Goal: Complete application form

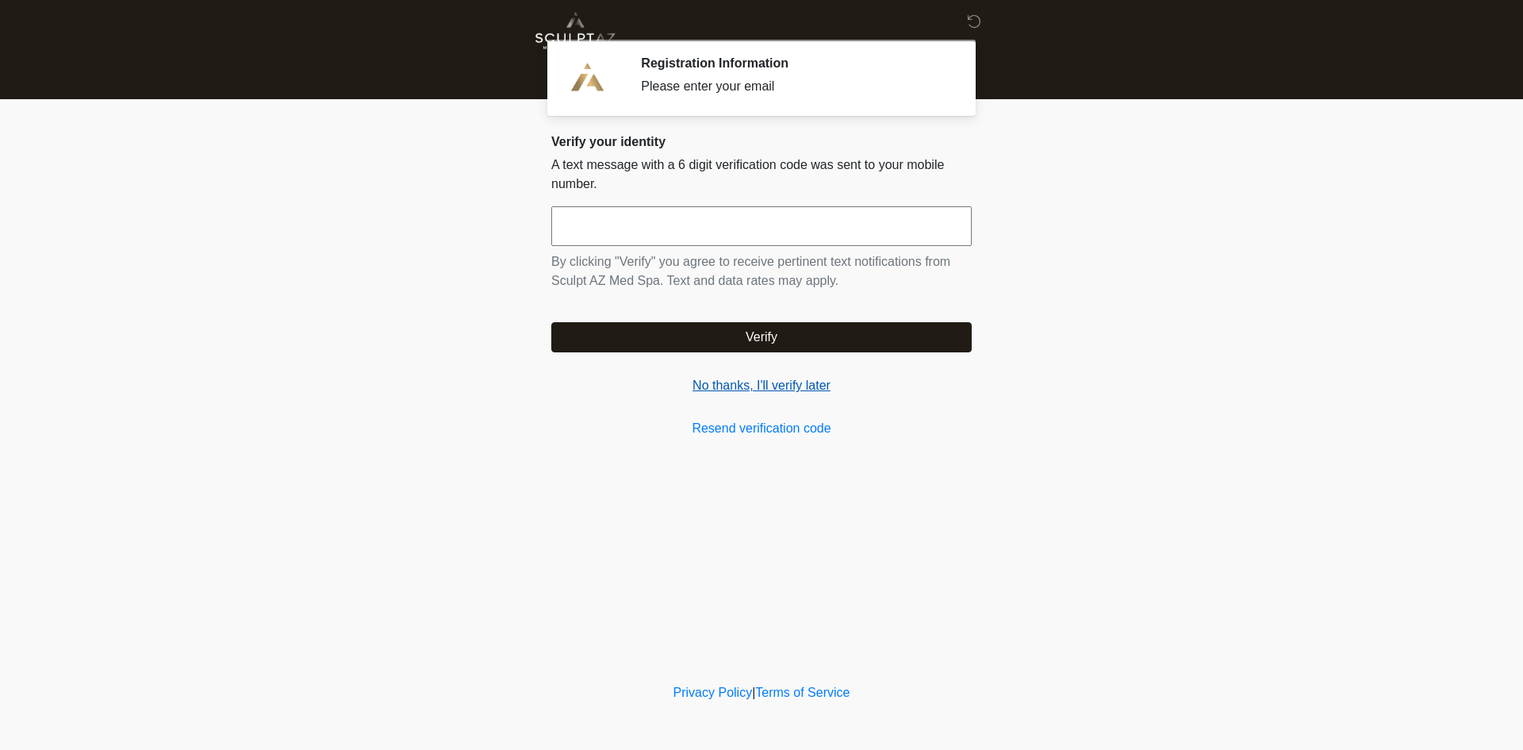
click at [784, 391] on link "No thanks, I'll verify later" at bounding box center [761, 385] width 420 height 19
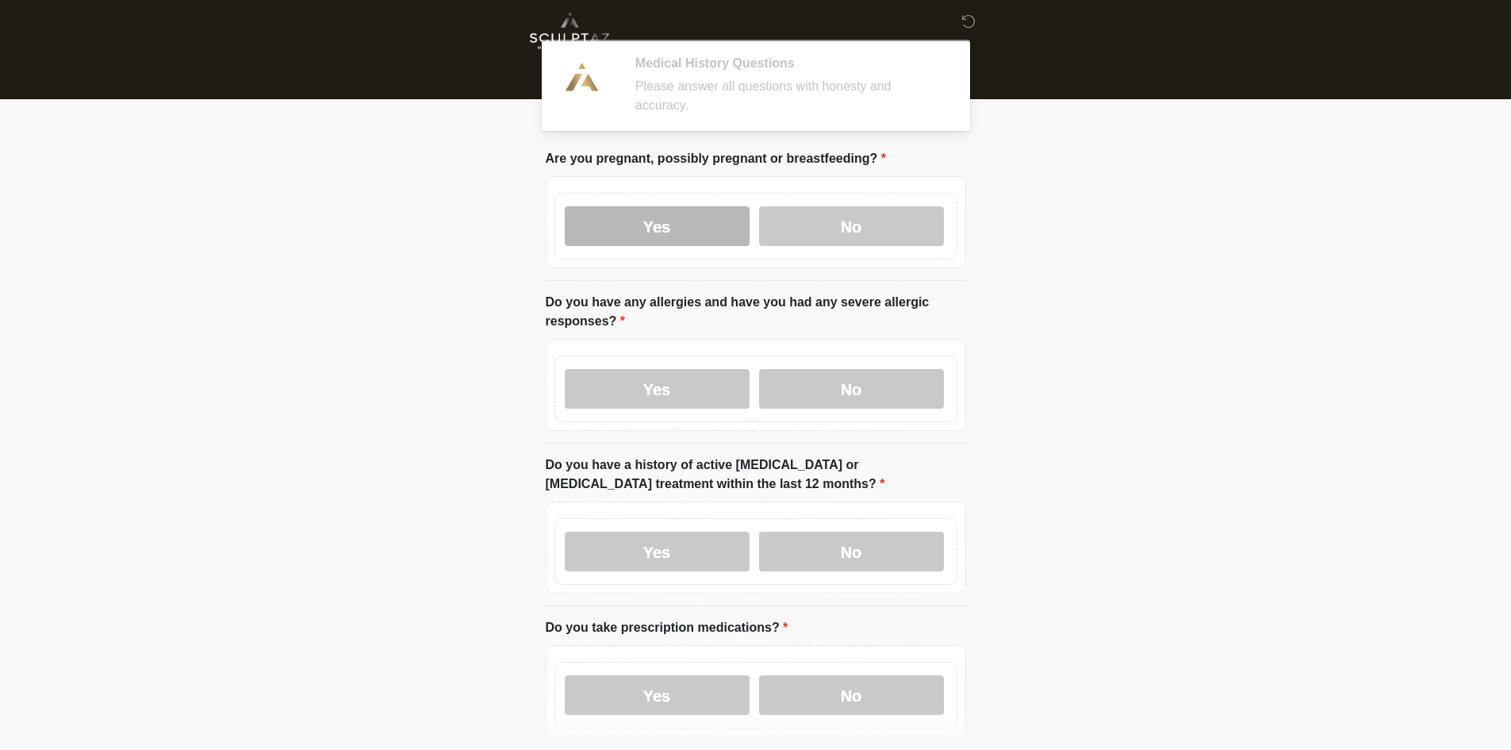
click at [669, 207] on label "Yes" at bounding box center [657, 226] width 185 height 40
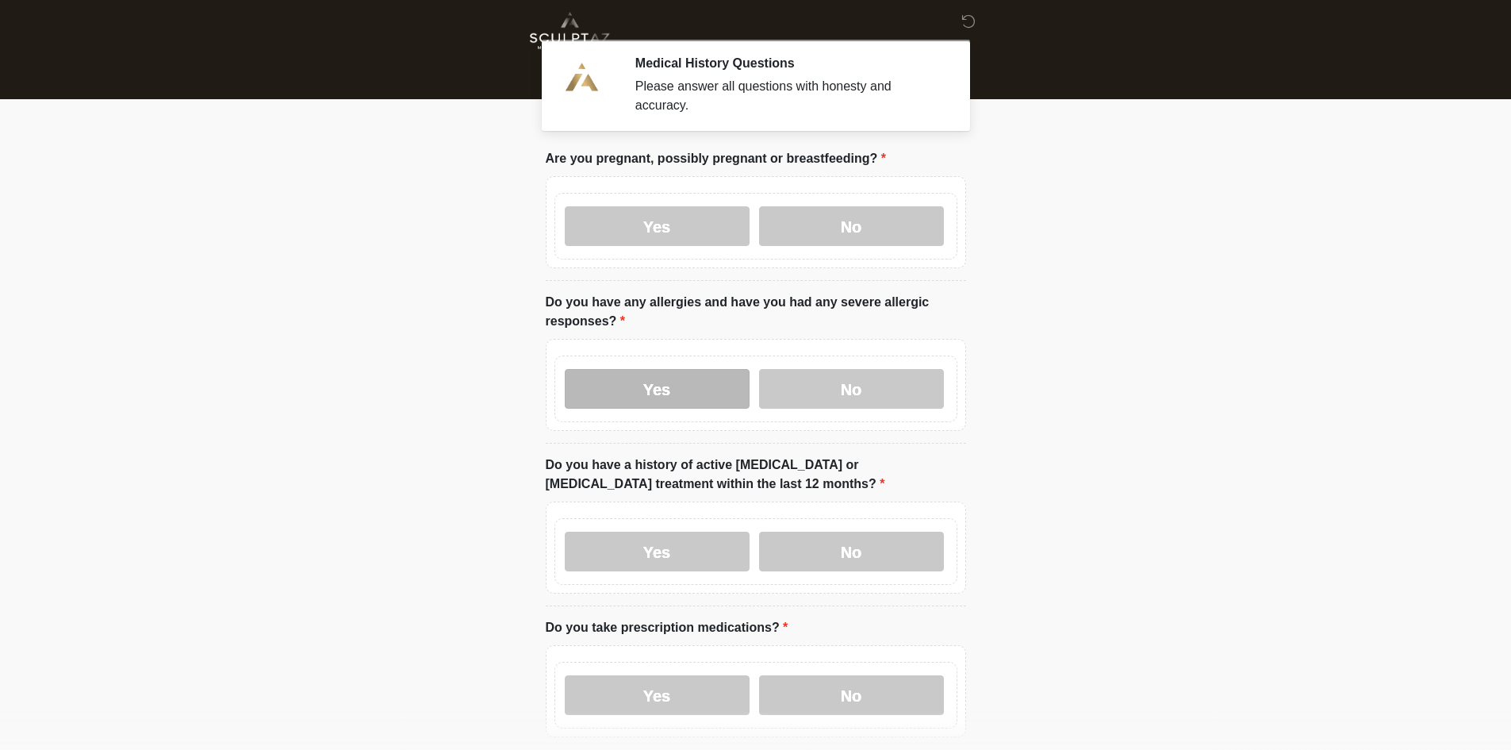
click at [661, 381] on label "Yes" at bounding box center [657, 389] width 185 height 40
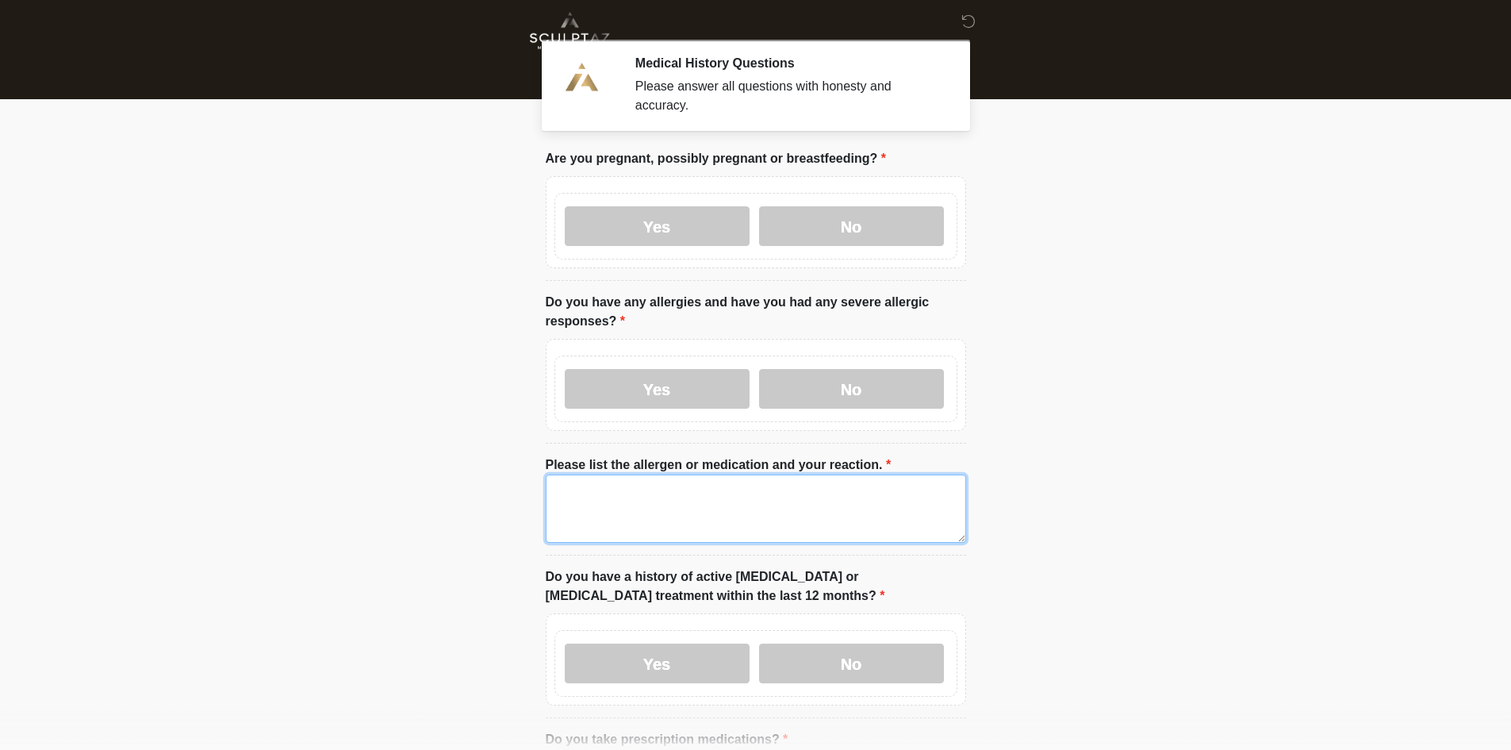
click at [627, 474] on textarea "Please list the allergen or medication and your reaction." at bounding box center [756, 508] width 420 height 68
drag, startPoint x: 627, startPoint y: 466, endPoint x: 74, endPoint y: 474, distance: 553.0
click at [74, 474] on body "‎ ‎ ‎ Medical History Questions Please answer all questions with honesty and ac…" at bounding box center [755, 375] width 1511 height 750
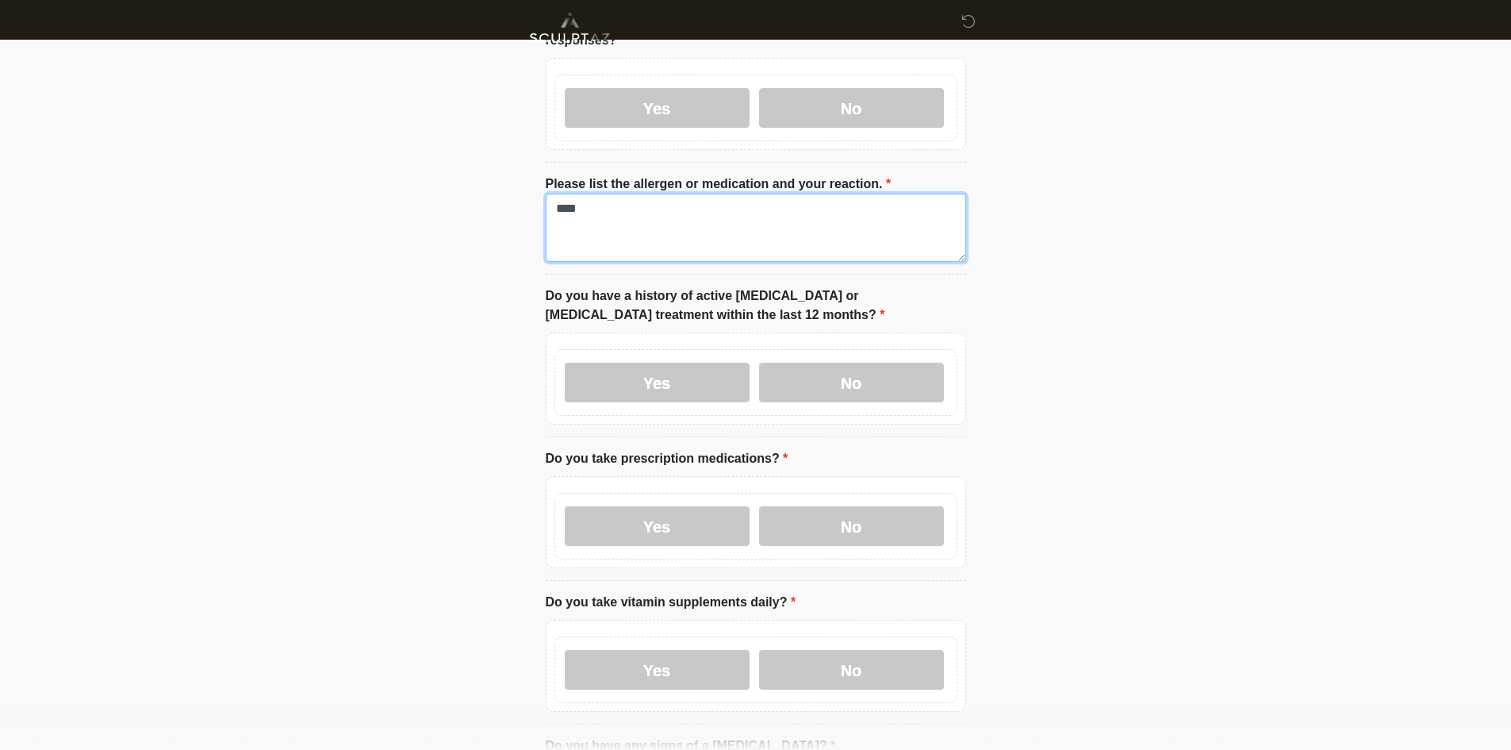
scroll to position [397, 0]
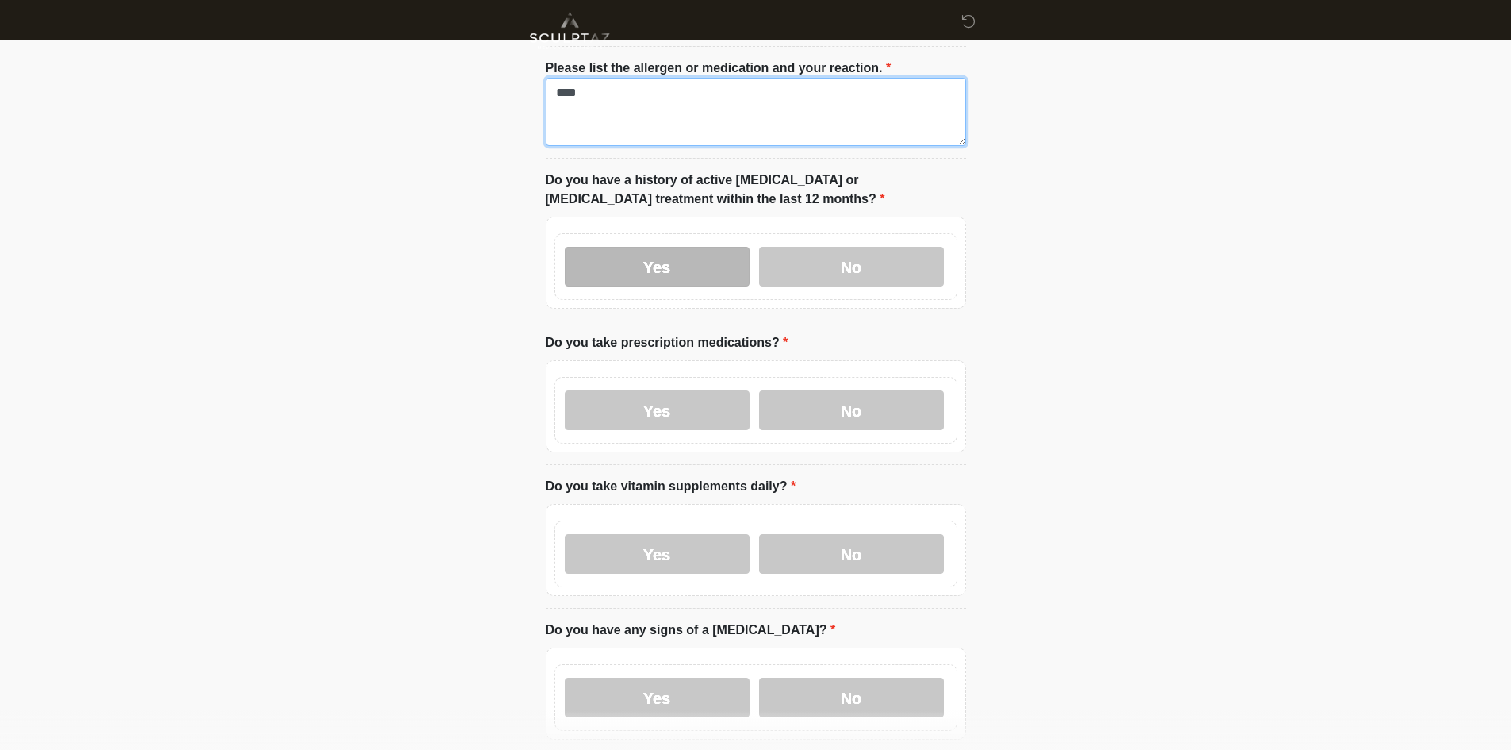
type textarea "****"
click at [635, 263] on label "Yes" at bounding box center [657, 267] width 185 height 40
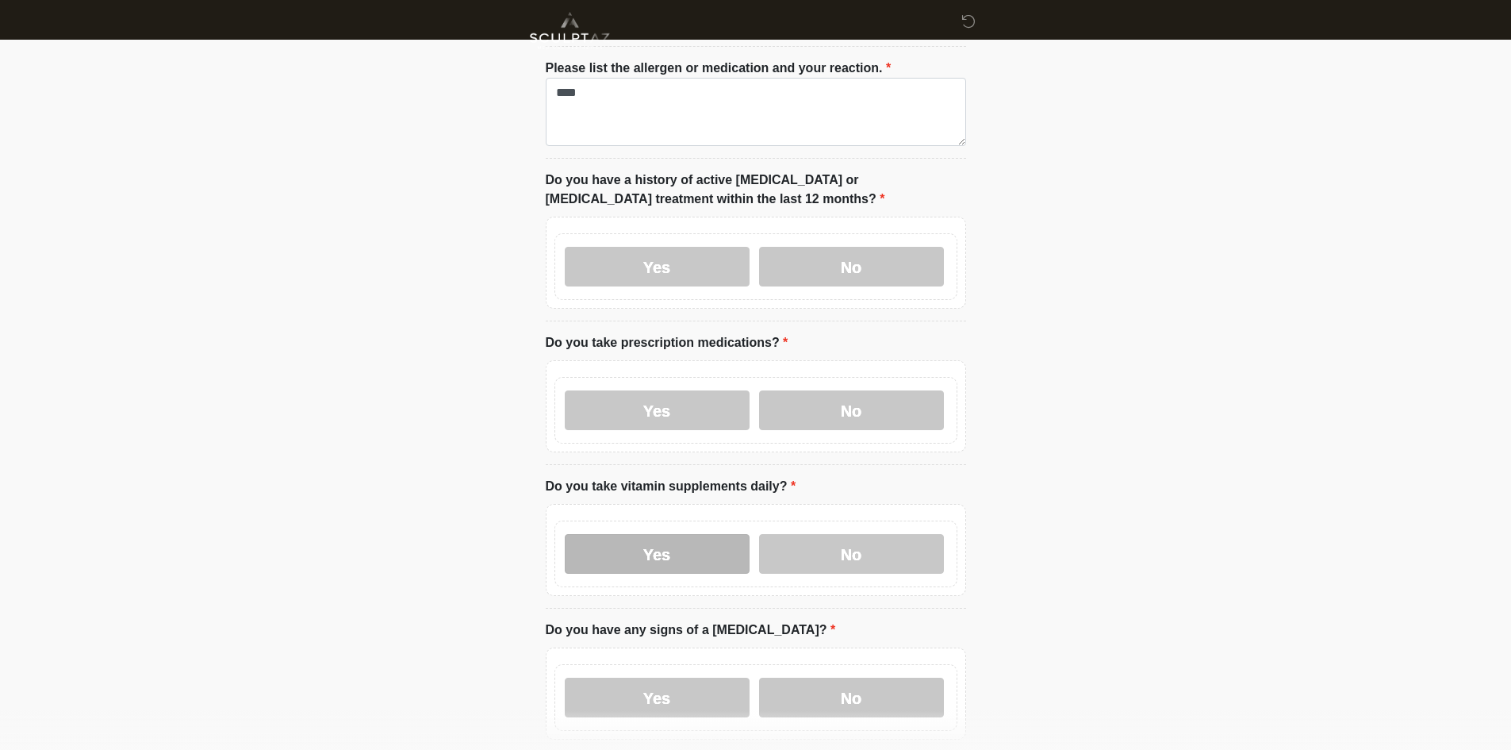
click at [610, 534] on label "Yes" at bounding box center [657, 554] width 185 height 40
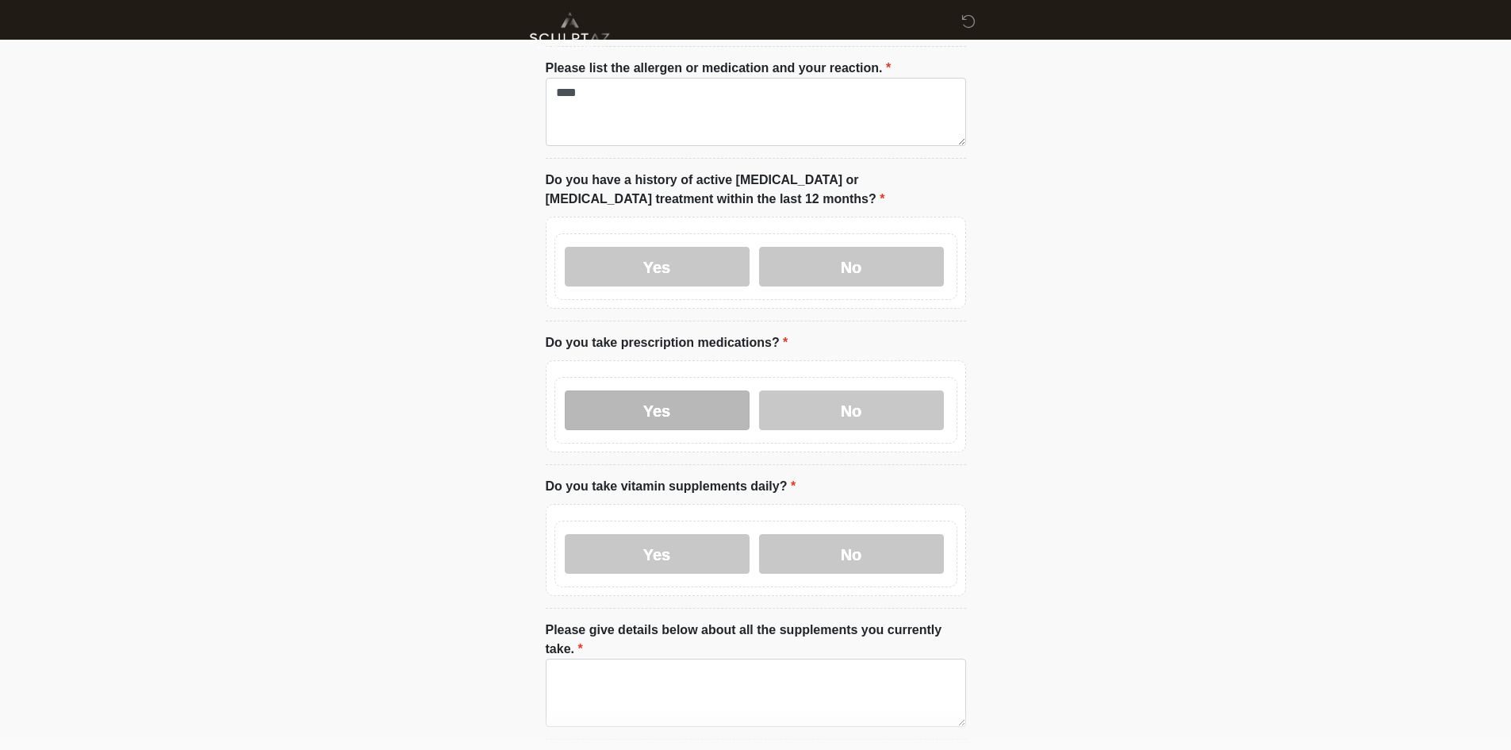
click at [647, 405] on label "Yes" at bounding box center [657, 410] width 185 height 40
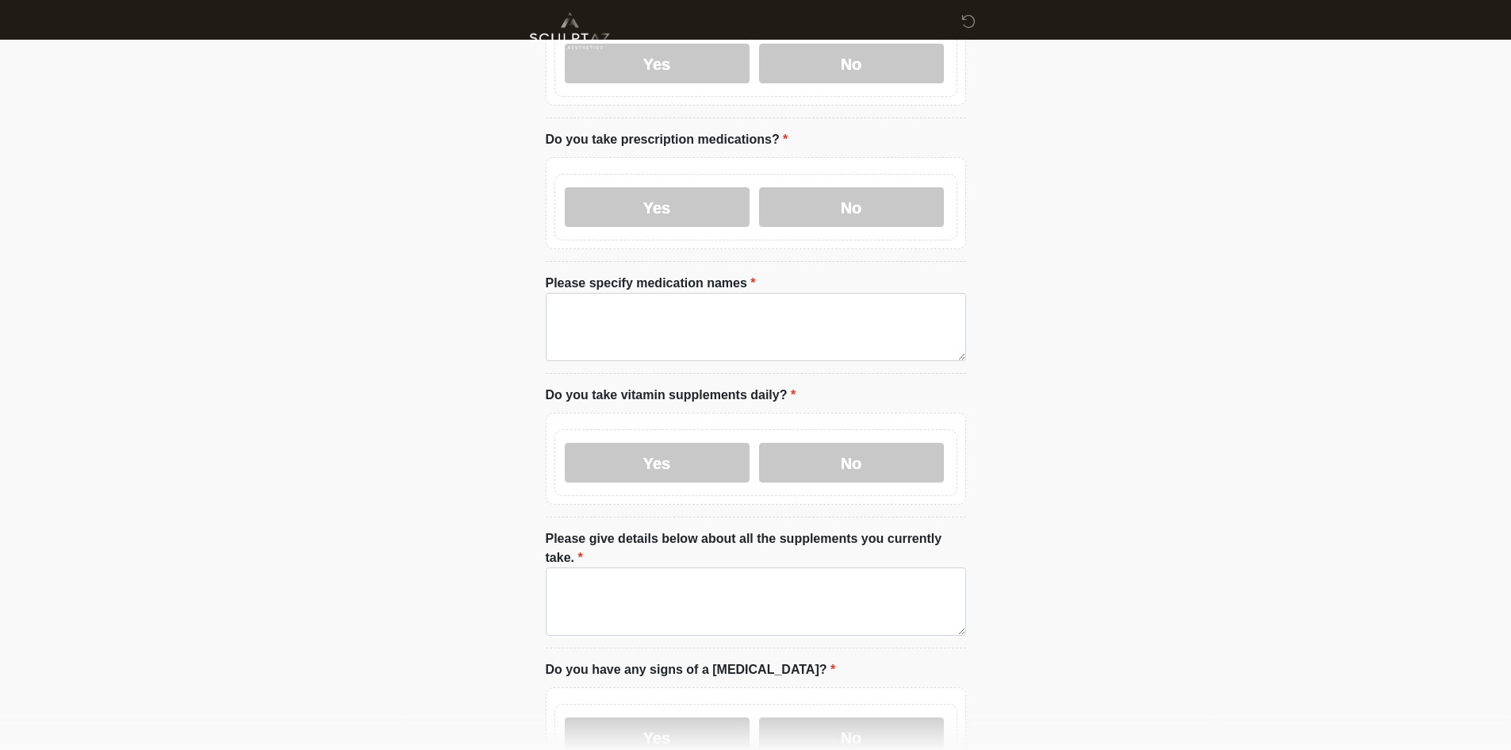
scroll to position [714, 0]
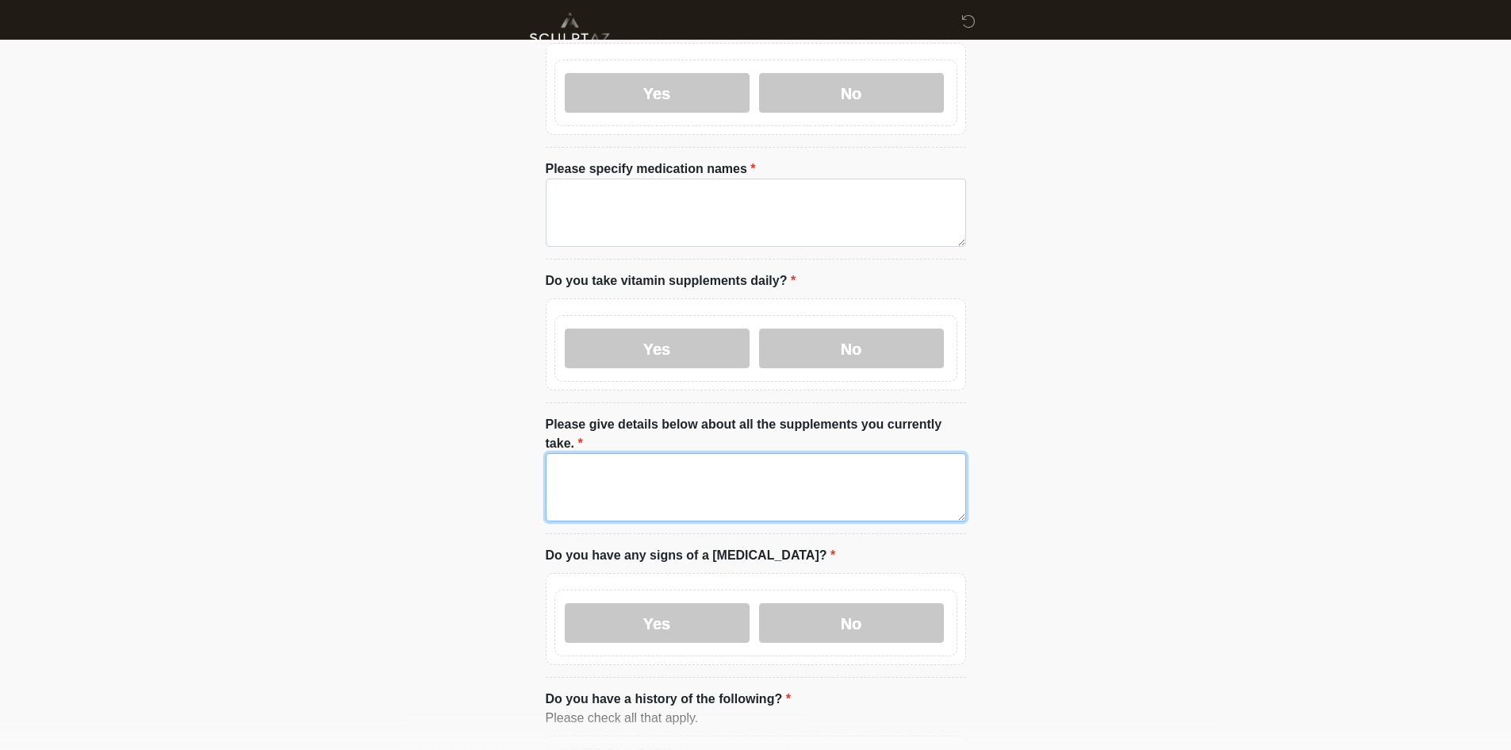
click at [673, 453] on textarea "Please give details below about all the supplements you currently take." at bounding box center [756, 487] width 420 height 68
paste textarea "****"
type textarea "****"
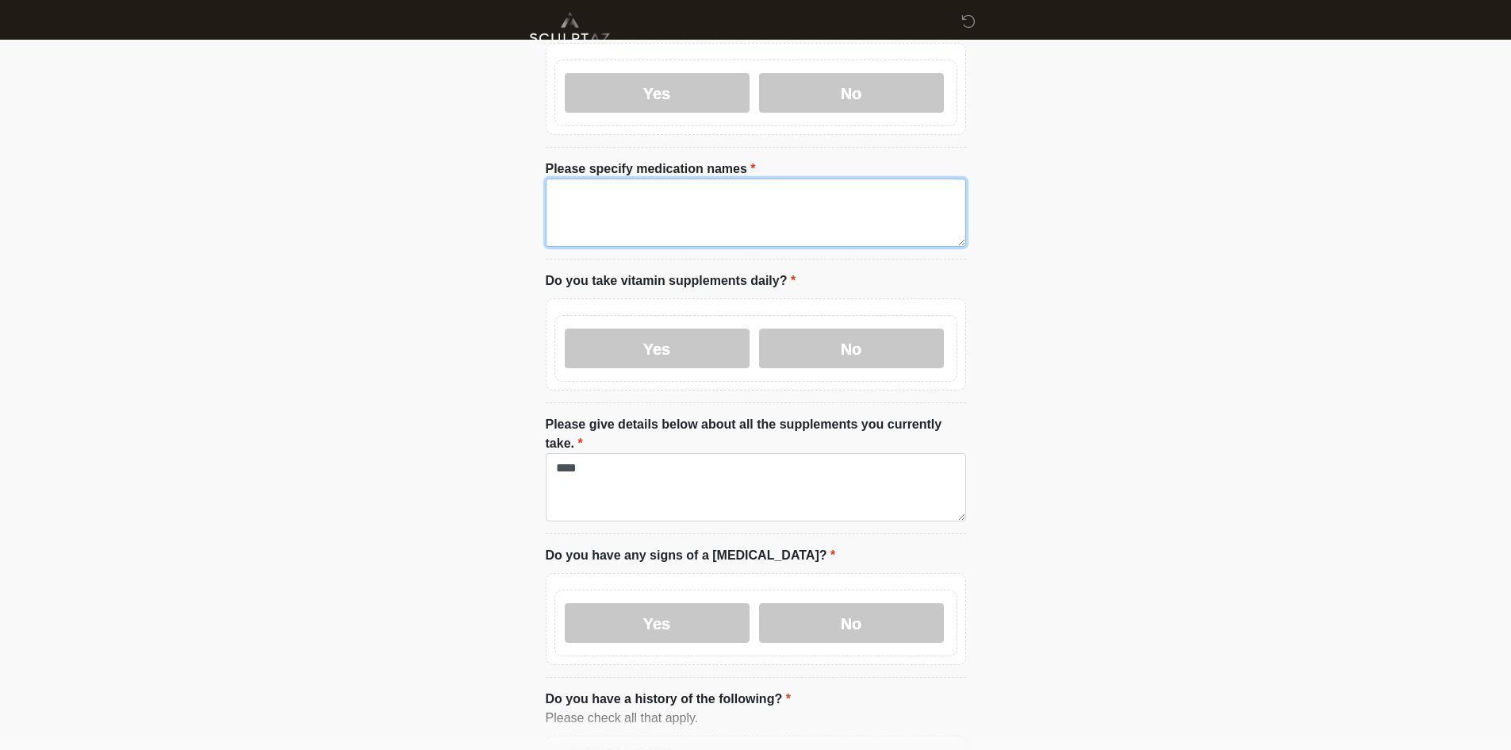
click at [690, 224] on textarea "Please specify medication names" at bounding box center [756, 212] width 420 height 68
paste textarea "****"
type textarea "****"
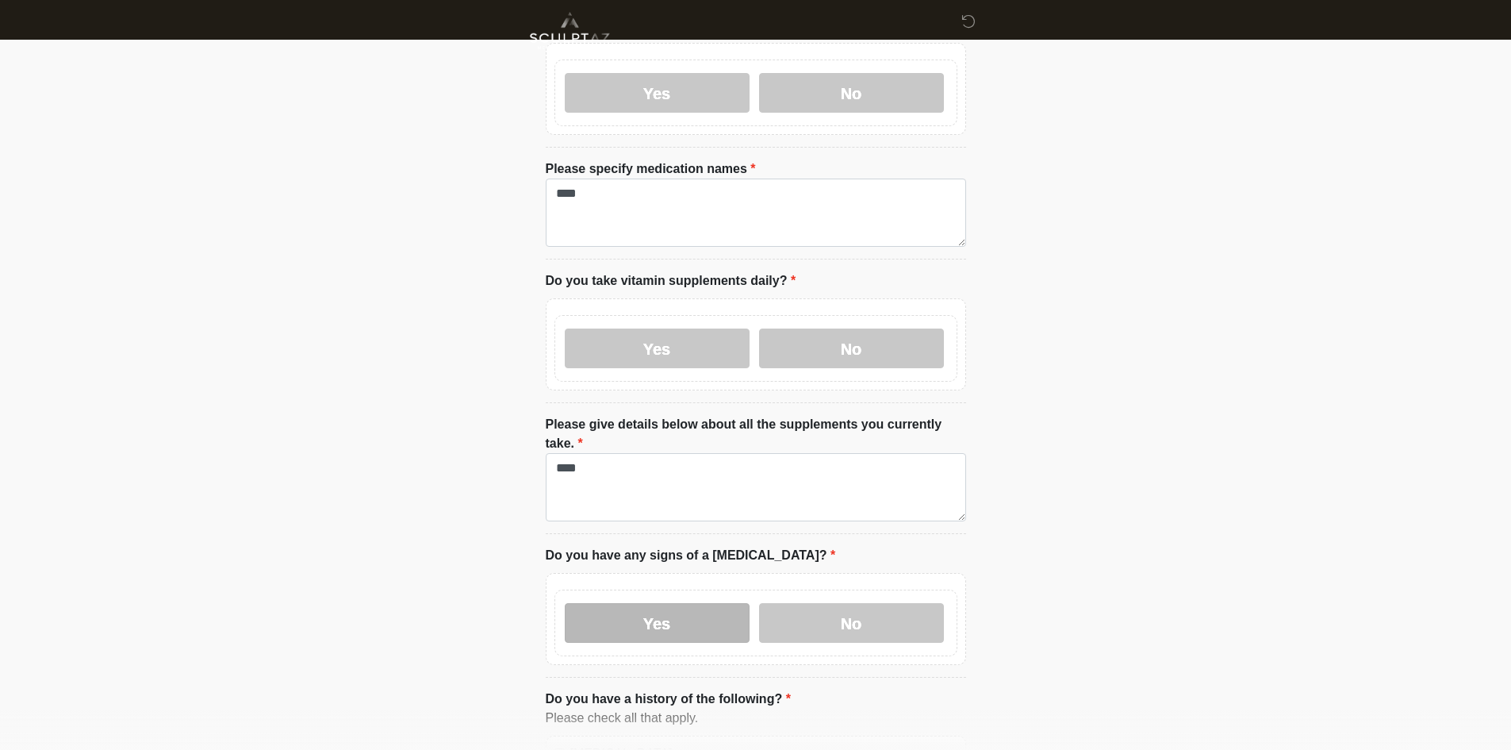
drag, startPoint x: 627, startPoint y: 559, endPoint x: 624, endPoint y: 582, distance: 23.1
click at [627, 589] on div "Yes No" at bounding box center [755, 622] width 403 height 67
click at [624, 603] on label "Yes" at bounding box center [657, 623] width 185 height 40
click at [637, 708] on input "What signs of infection do you have & where?" at bounding box center [756, 723] width 420 height 30
paste input "****"
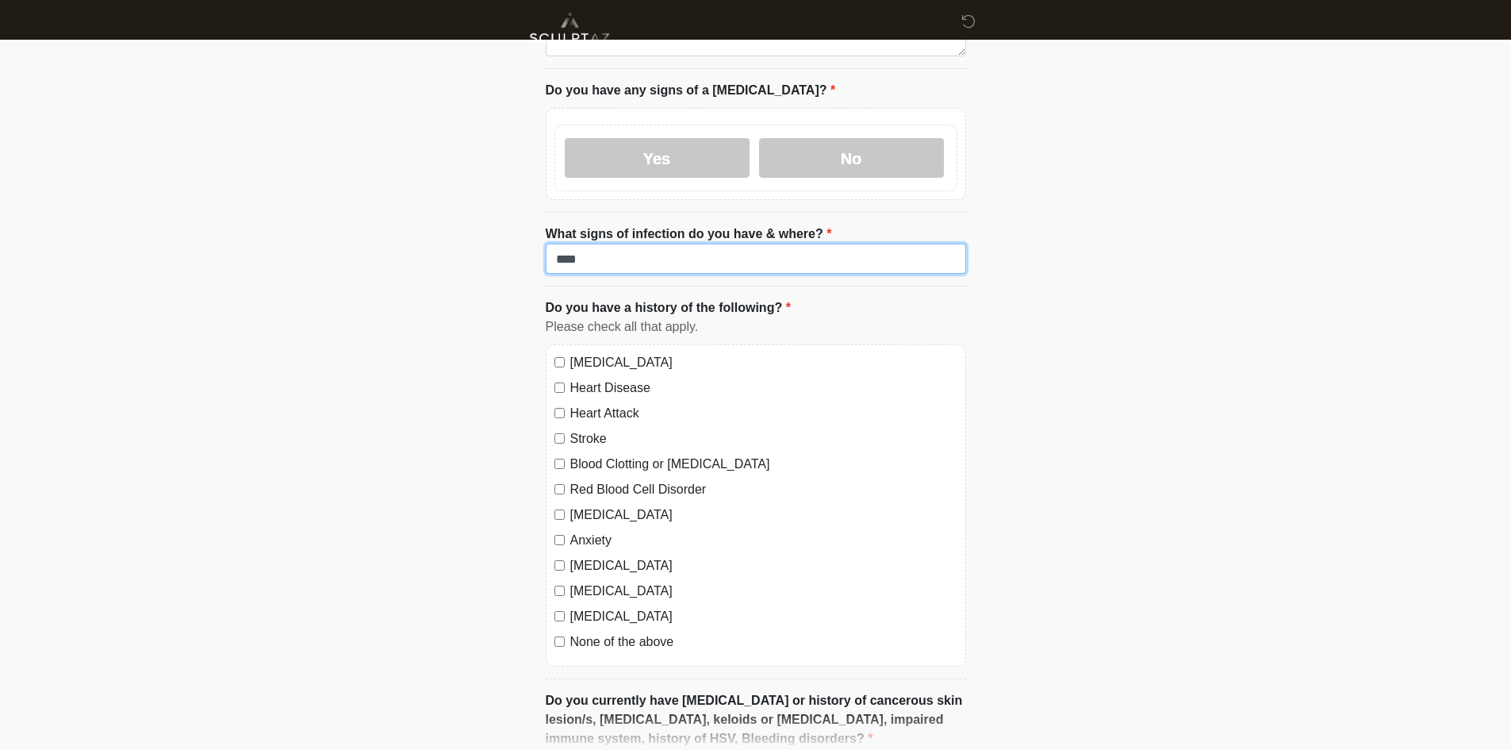
scroll to position [1190, 0]
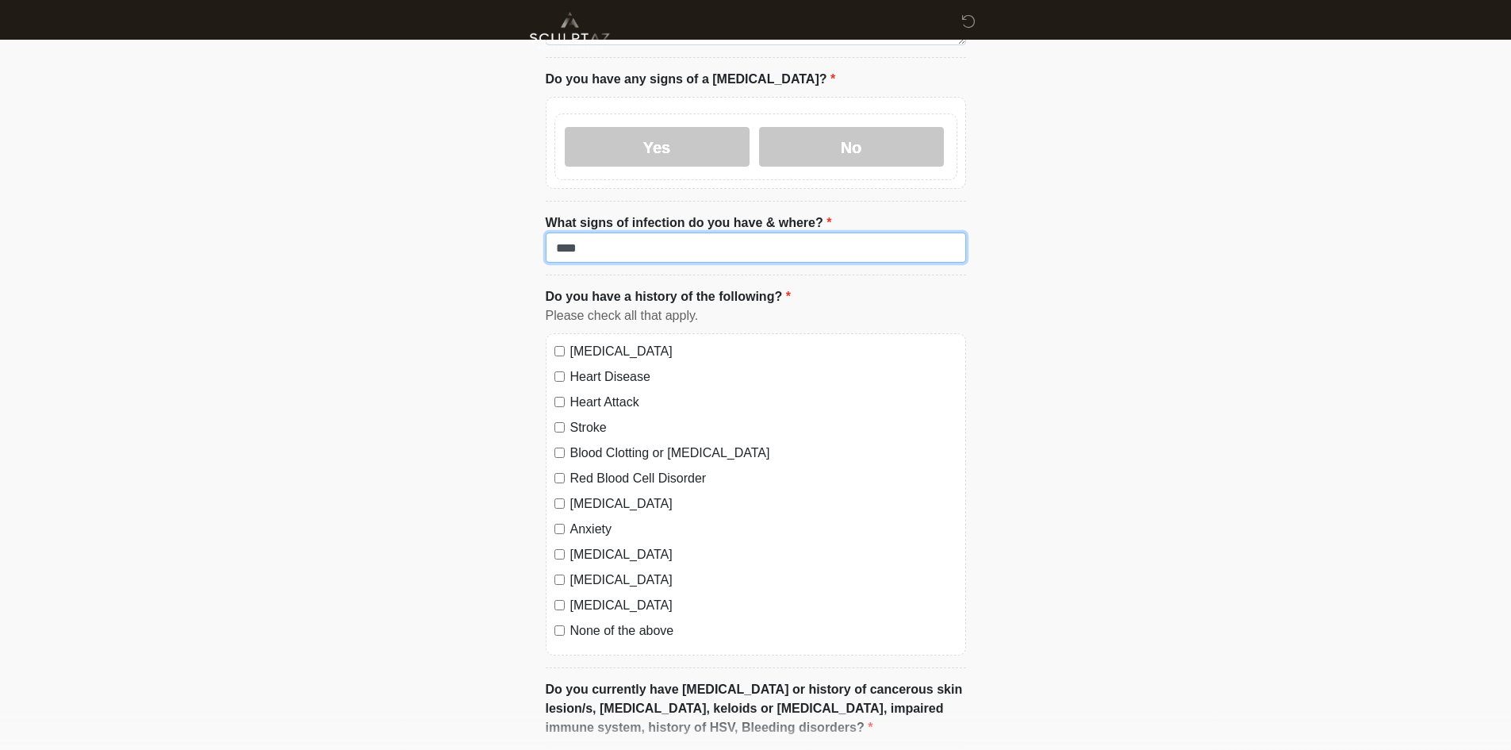
type input "****"
click at [604, 342] on label "High Blood Pressure" at bounding box center [763, 351] width 387 height 19
click at [597, 367] on label "Heart Disease" at bounding box center [763, 376] width 387 height 19
click at [596, 393] on label "Heart Attack" at bounding box center [763, 402] width 387 height 19
click at [589, 418] on label "Stroke" at bounding box center [763, 427] width 387 height 19
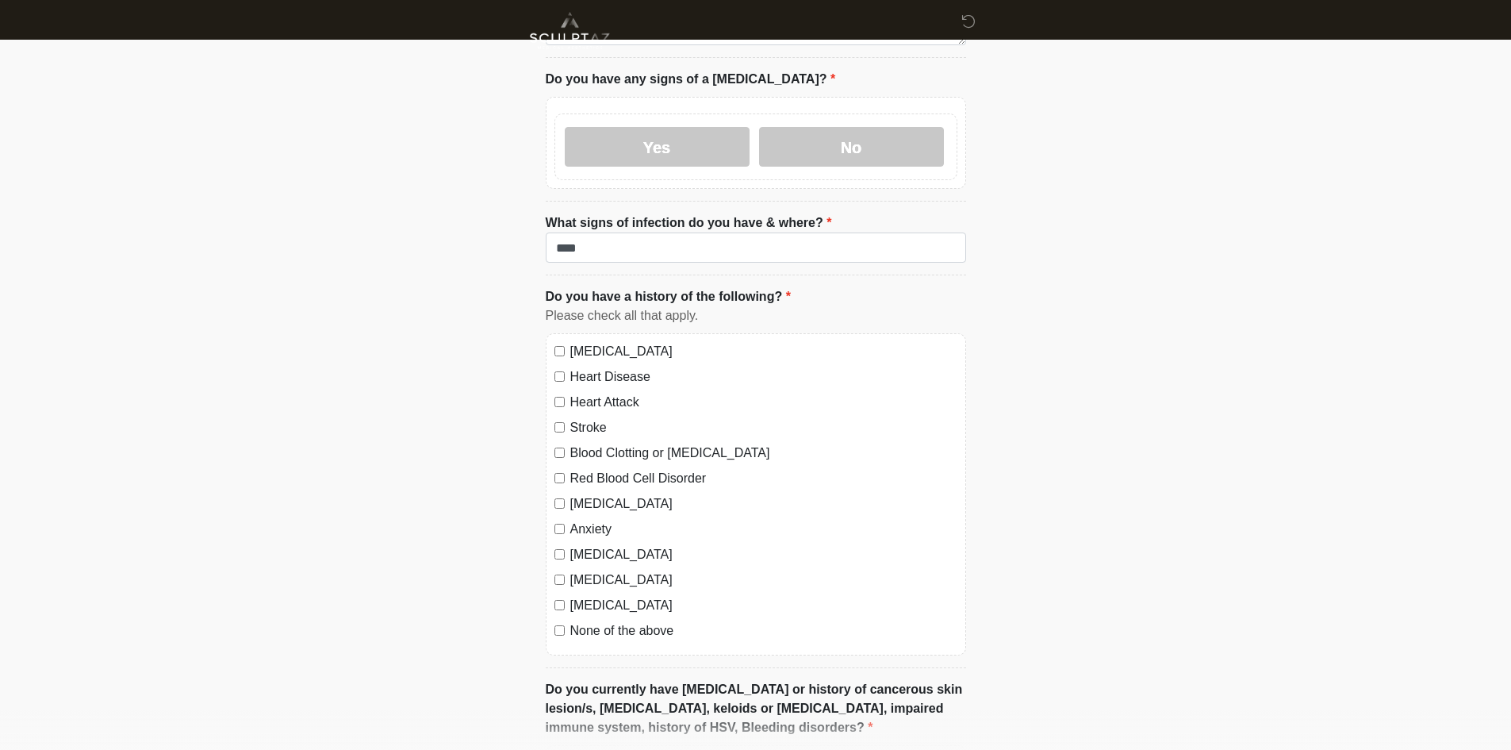
click at [593, 443] on label "Blood Clotting or Bleeding Disorder" at bounding box center [763, 452] width 387 height 19
click at [589, 469] on label "Red Blood Cell Disorder" at bounding box center [763, 478] width 387 height 19
click at [590, 494] on label "Depression" at bounding box center [763, 503] width 387 height 19
drag, startPoint x: 587, startPoint y: 489, endPoint x: 585, endPoint y: 517, distance: 27.8
click at [586, 520] on label "Anxiety" at bounding box center [763, 529] width 387 height 19
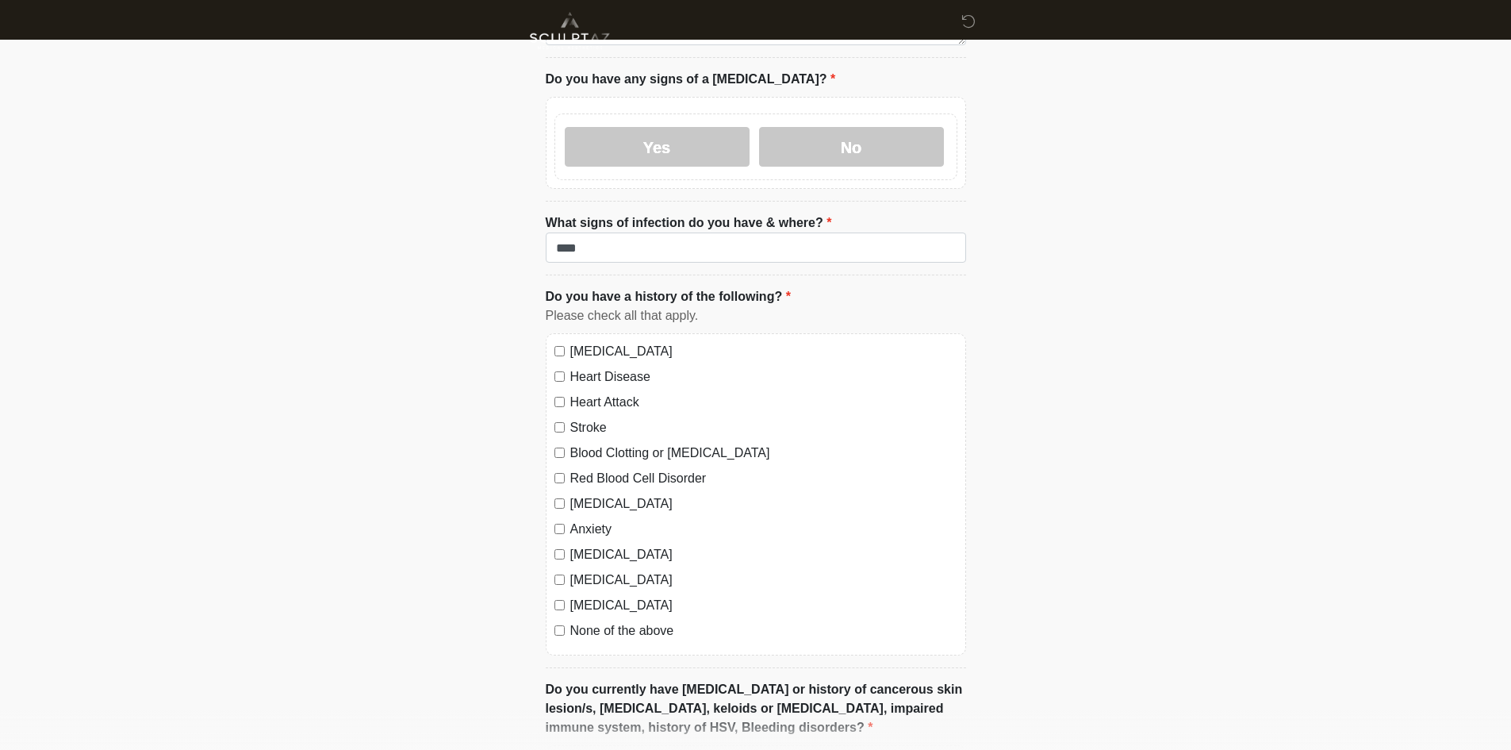
click at [585, 545] on label "Autoimmune Disorder" at bounding box center [763, 554] width 387 height 19
drag, startPoint x: 581, startPoint y: 547, endPoint x: 581, endPoint y: 570, distance: 22.2
click at [581, 570] on label "Seizure disorder" at bounding box center [763, 579] width 387 height 19
click at [581, 596] on label "Diabetes" at bounding box center [763, 605] width 387 height 19
click at [584, 621] on label "None of the above" at bounding box center [763, 630] width 387 height 19
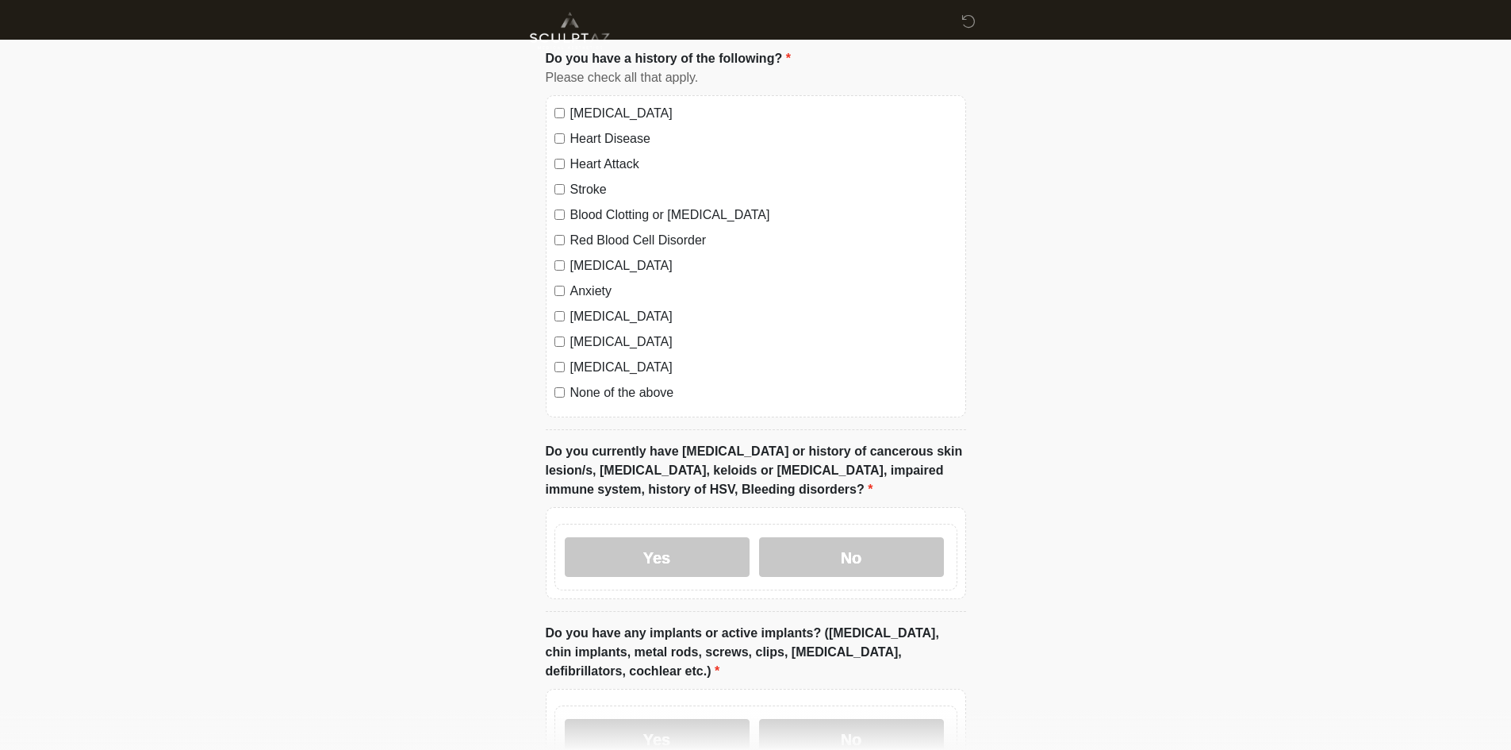
scroll to position [1709, 0]
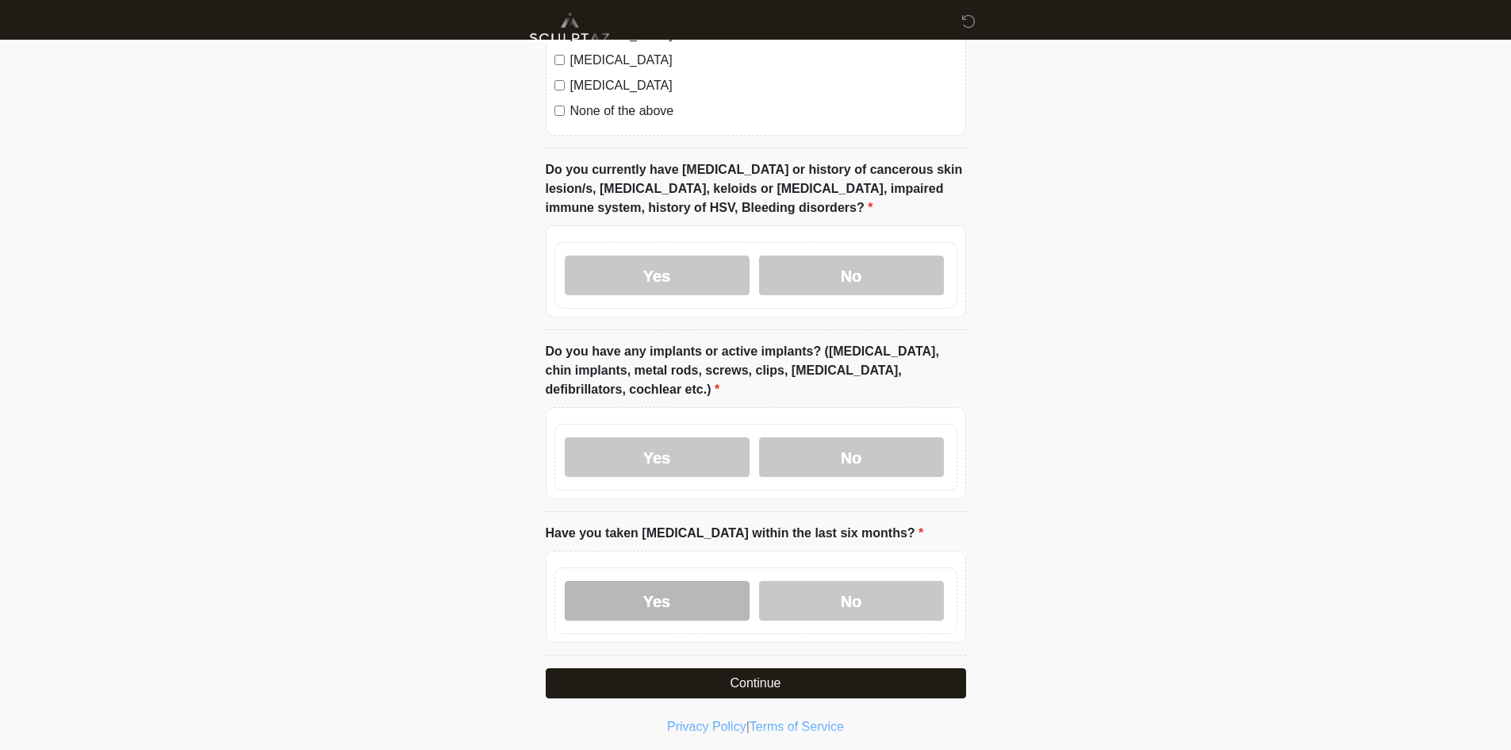
click at [629, 581] on label "Yes" at bounding box center [657, 601] width 185 height 40
click at [650, 437] on label "Yes" at bounding box center [657, 457] width 185 height 40
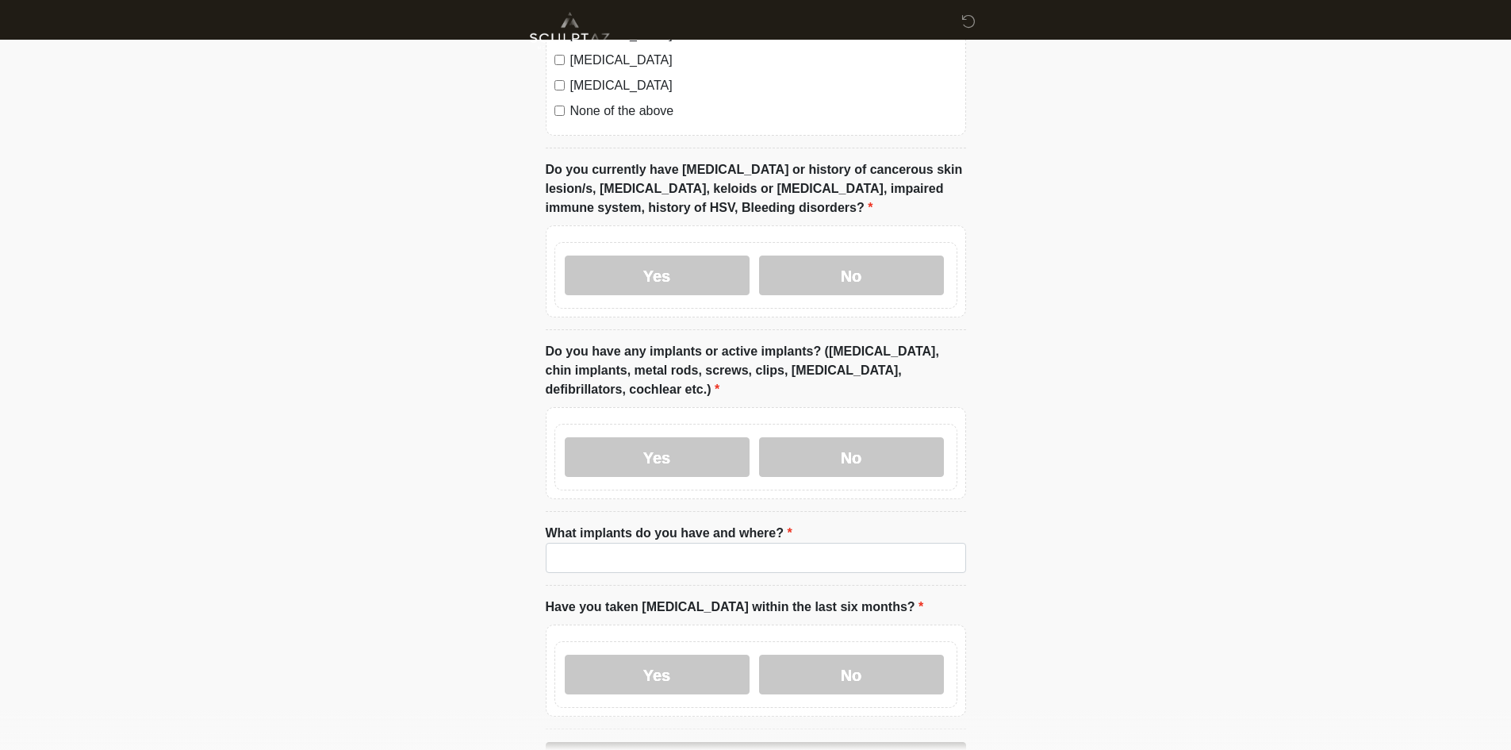
drag, startPoint x: 681, startPoint y: 257, endPoint x: 681, endPoint y: 267, distance: 9.6
click at [681, 255] on label "Yes" at bounding box center [657, 275] width 185 height 40
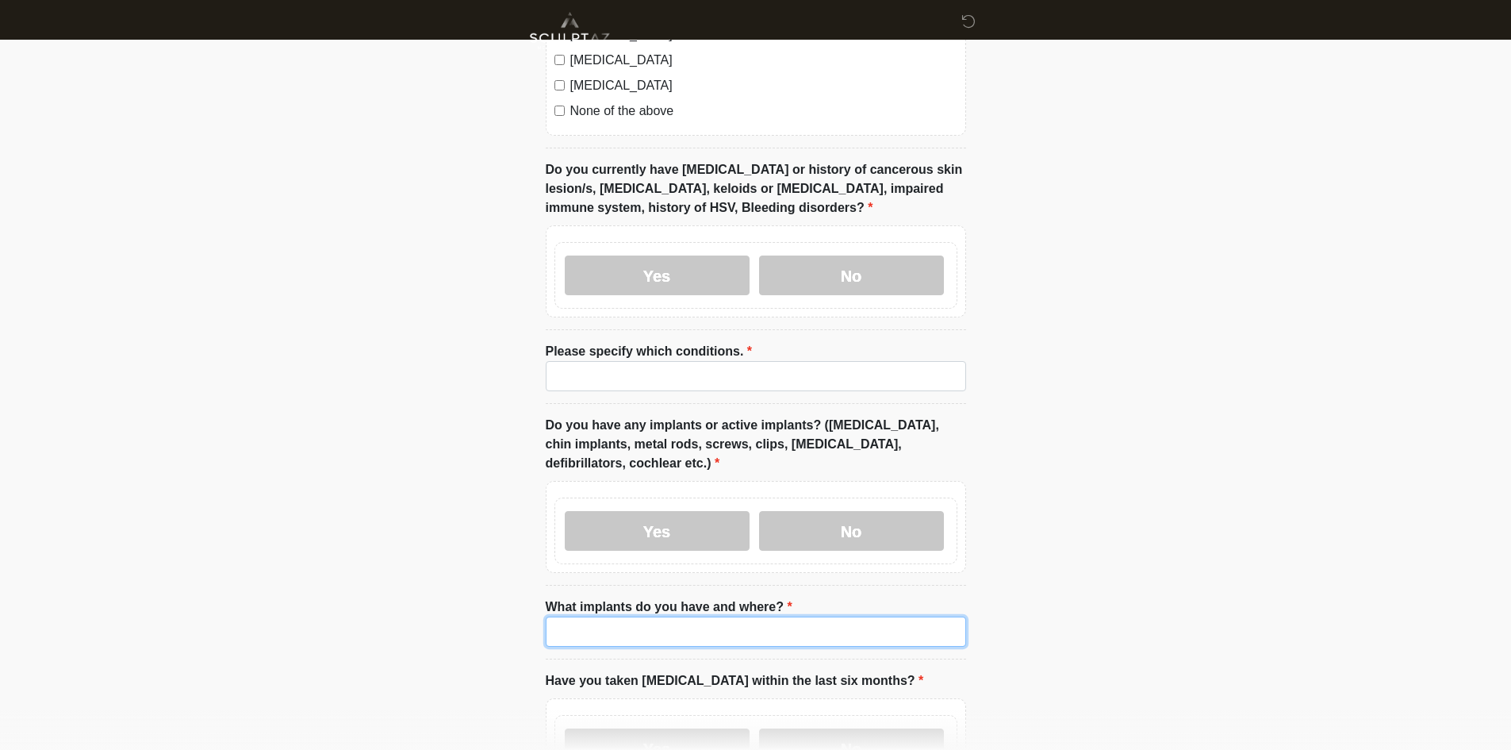
drag, startPoint x: 658, startPoint y: 593, endPoint x: 655, endPoint y: 545, distance: 48.4
click at [657, 616] on input "What implants do you have and where?" at bounding box center [756, 631] width 420 height 30
paste input "****"
type input "****"
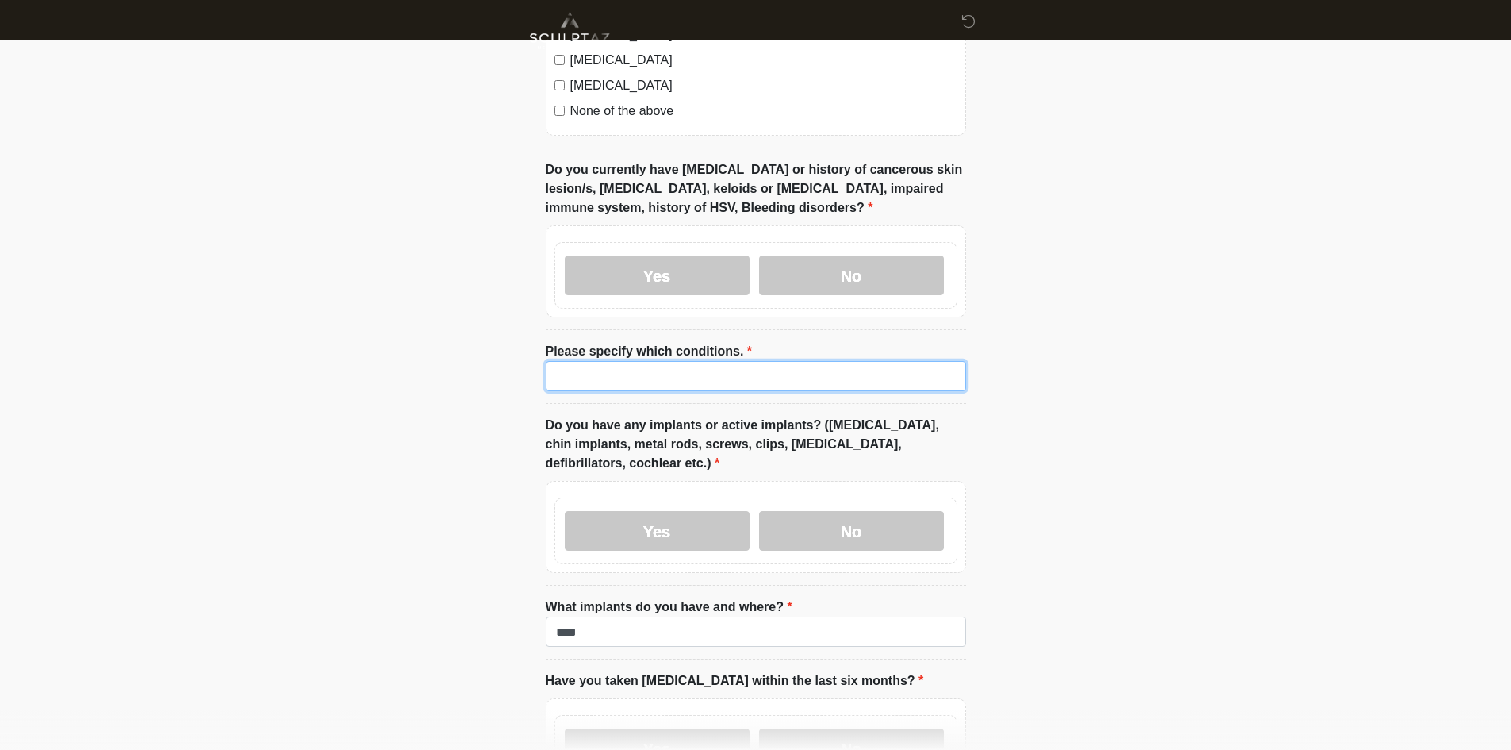
click at [682, 361] on input "Please specify which conditions." at bounding box center [756, 376] width 420 height 30
paste input "****"
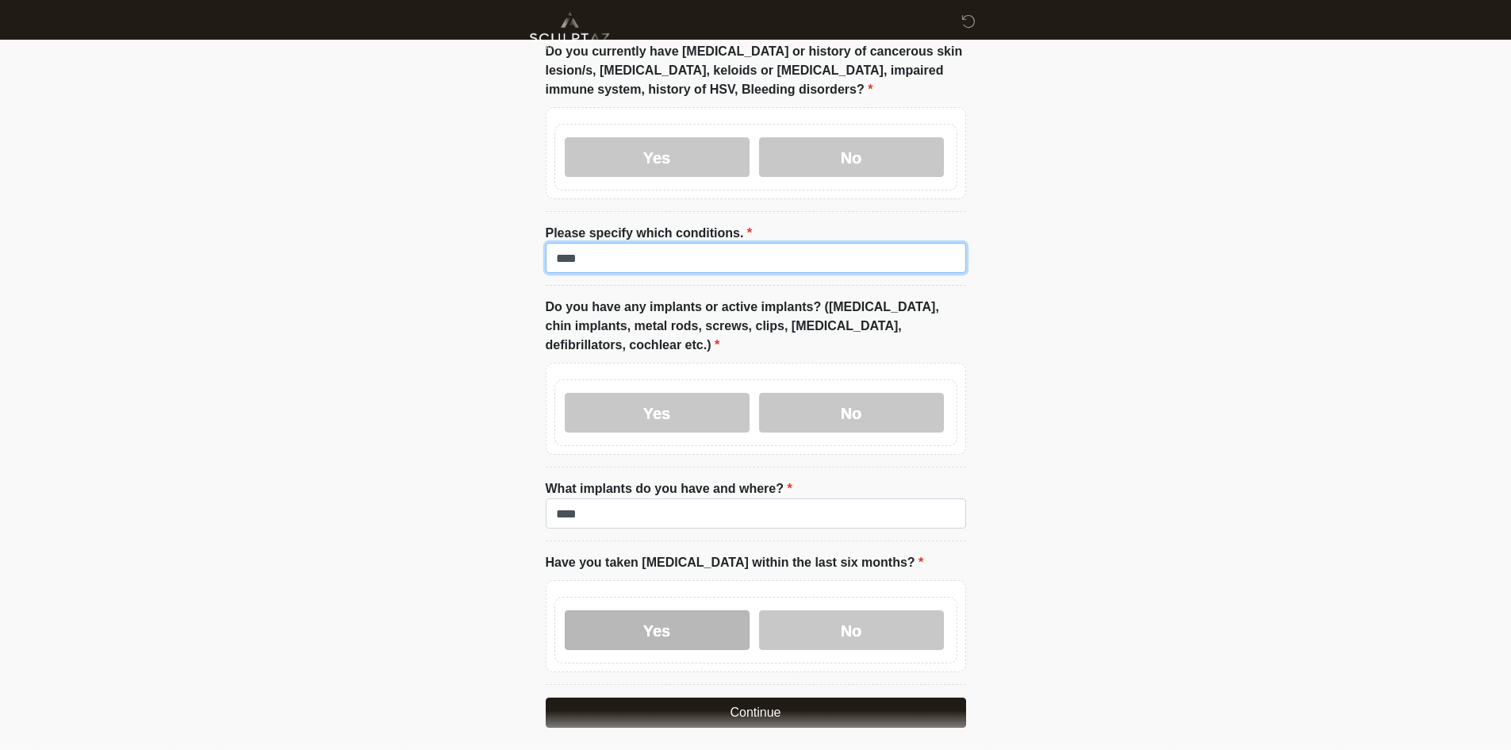
scroll to position [1857, 0]
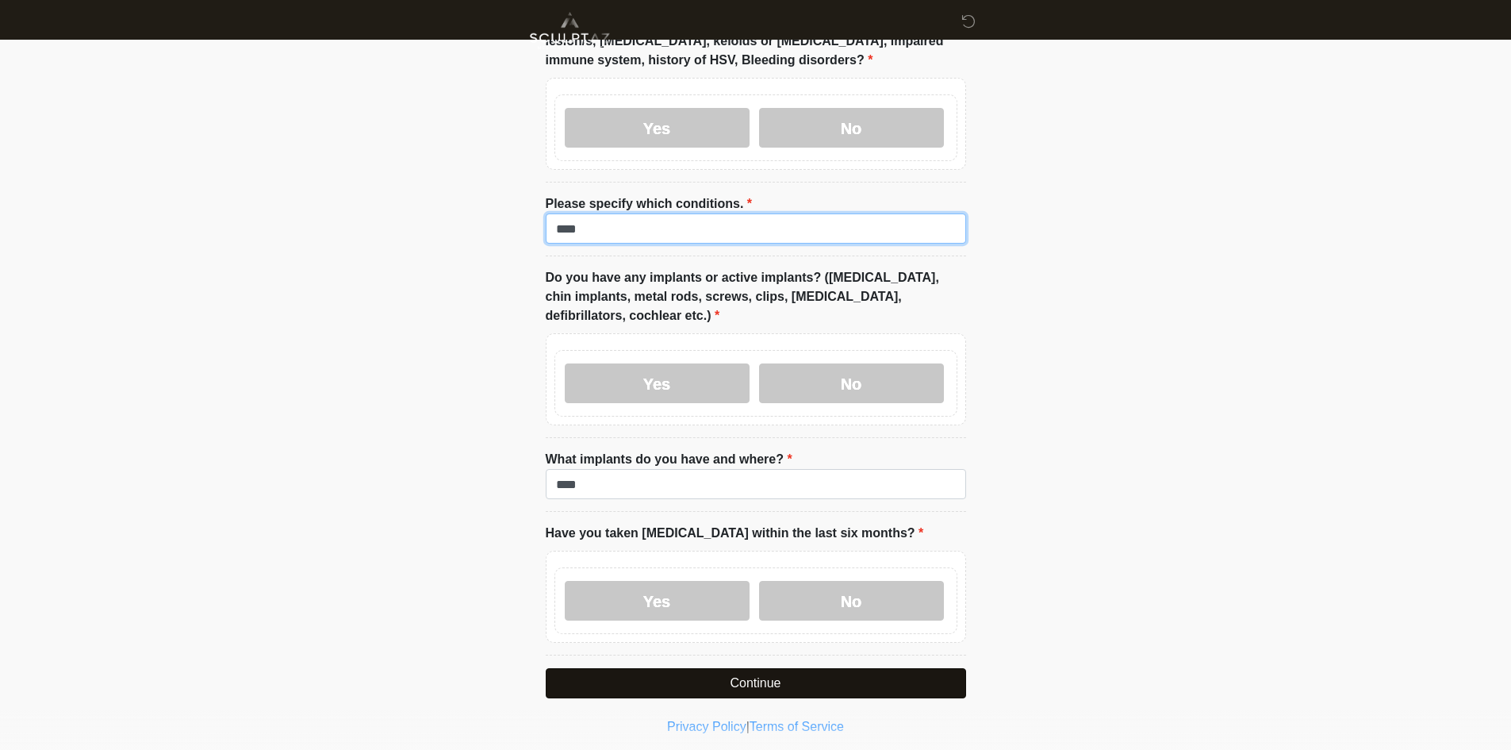
type input "****"
click at [612, 668] on button "Continue" at bounding box center [756, 683] width 420 height 30
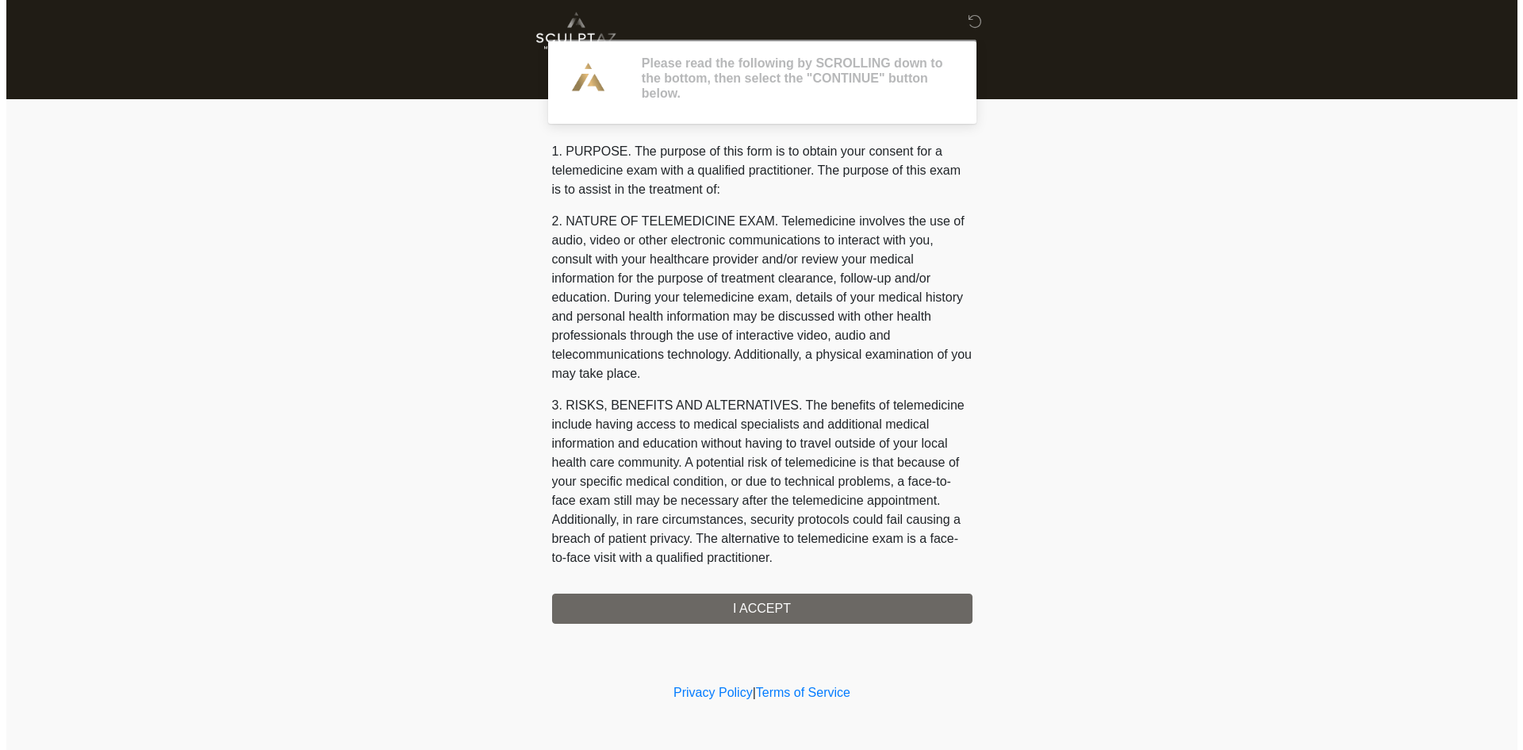
scroll to position [488, 0]
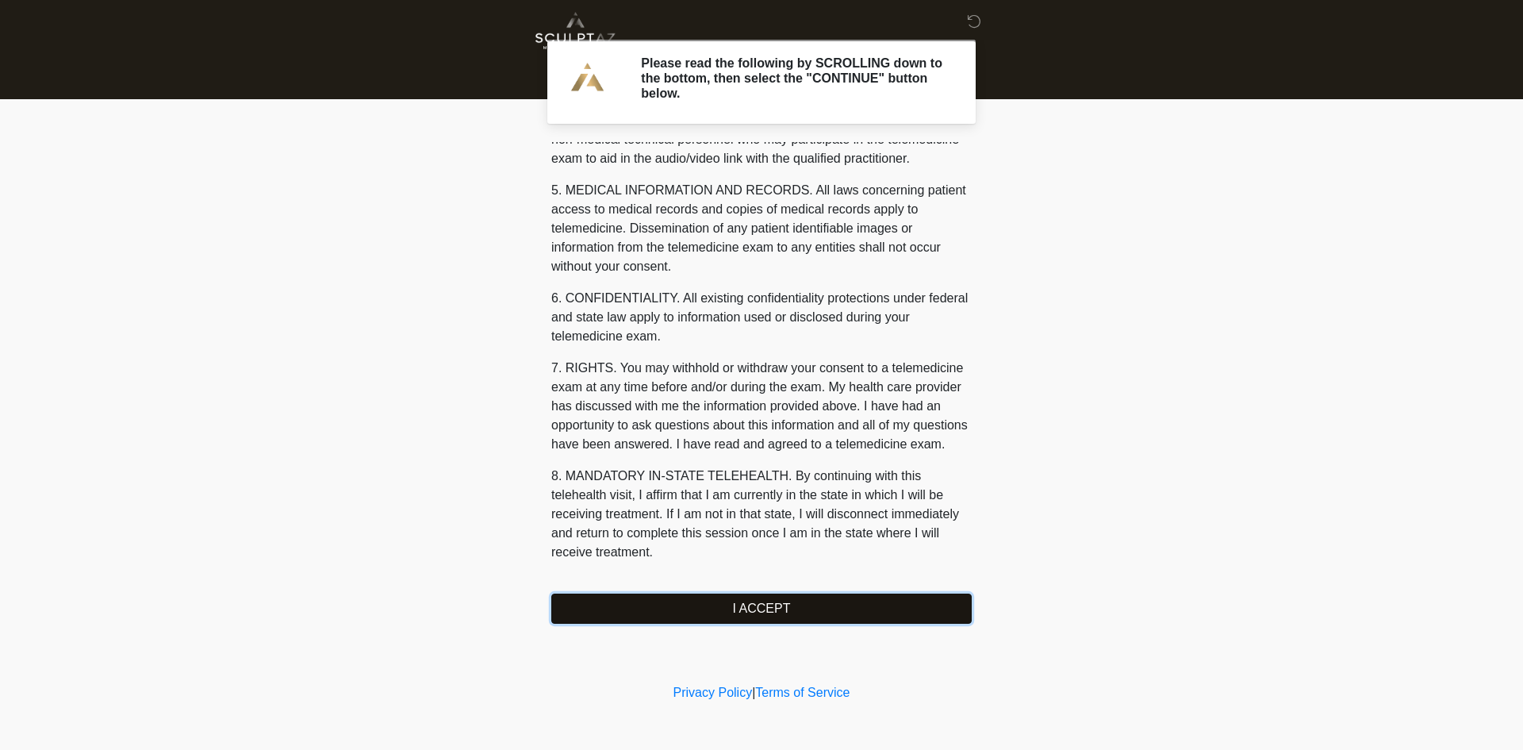
click at [821, 612] on button "I ACCEPT" at bounding box center [761, 608] width 420 height 30
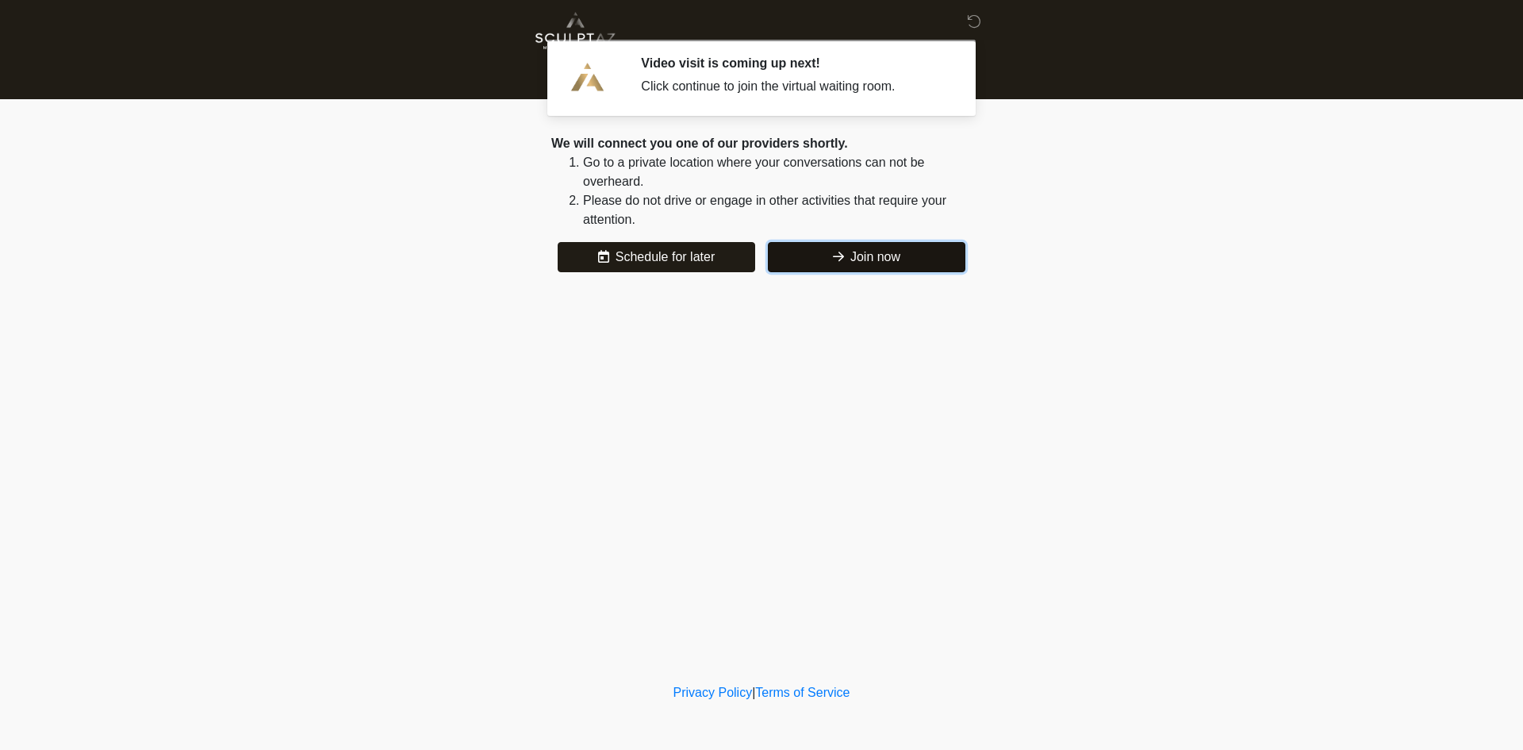
click at [867, 264] on button "Join now" at bounding box center [867, 257] width 198 height 30
